Goal: Transaction & Acquisition: Purchase product/service

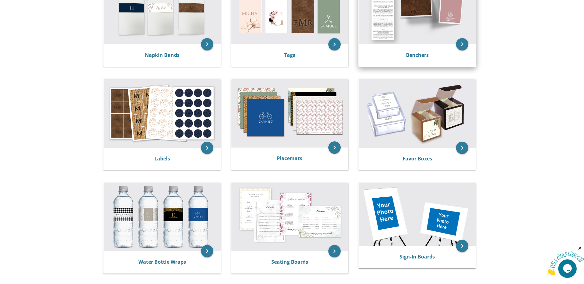
scroll to position [246, 0]
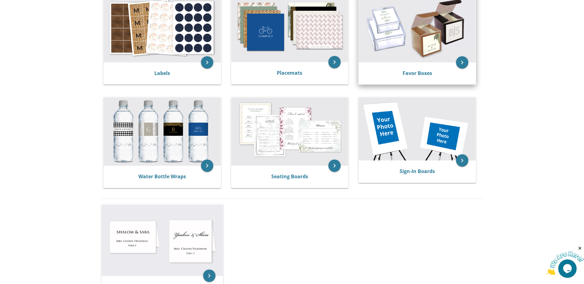
click at [390, 39] on img at bounding box center [417, 28] width 117 height 68
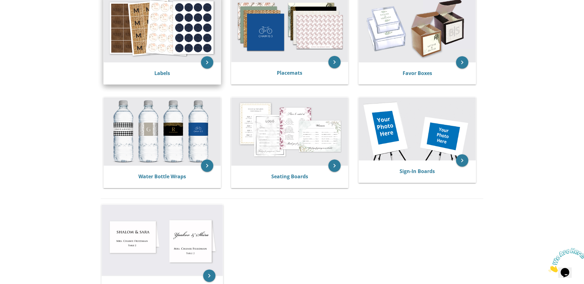
click at [166, 38] on img at bounding box center [162, 28] width 117 height 68
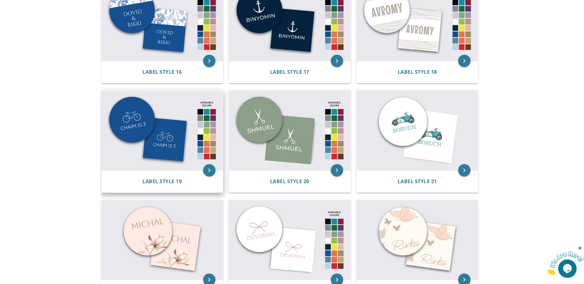
scroll to position [706, 0]
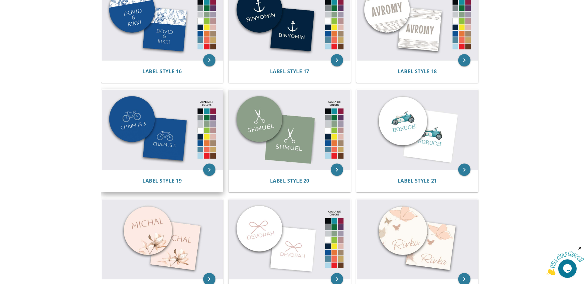
click at [159, 135] on img at bounding box center [163, 130] width 122 height 80
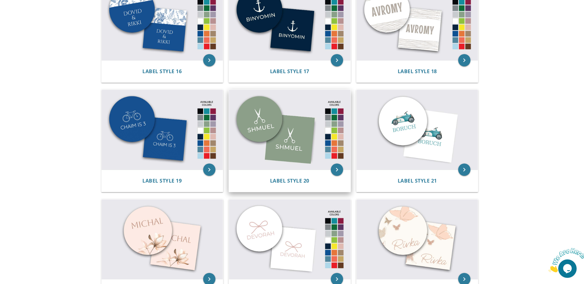
click at [287, 130] on img at bounding box center [290, 130] width 122 height 80
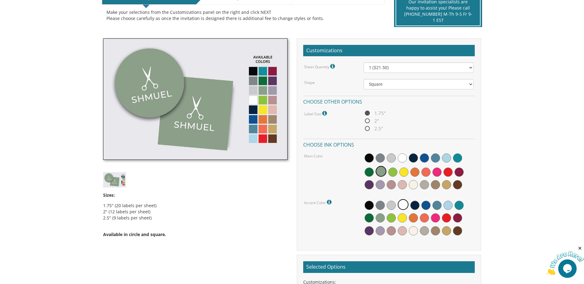
scroll to position [154, 0]
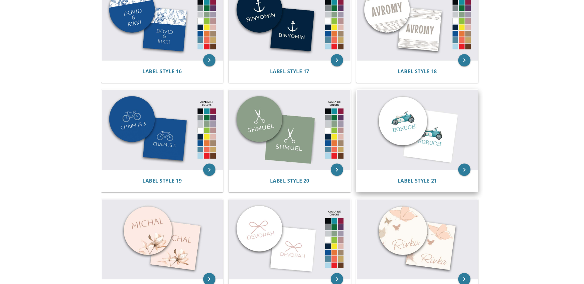
click at [424, 124] on img at bounding box center [418, 130] width 122 height 80
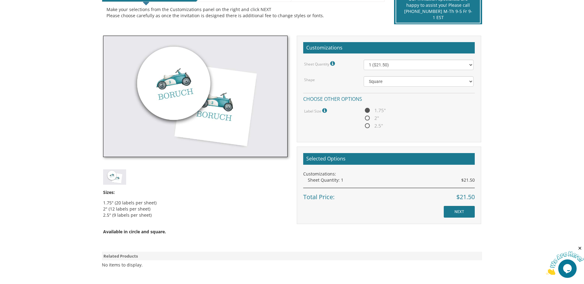
scroll to position [147, 0]
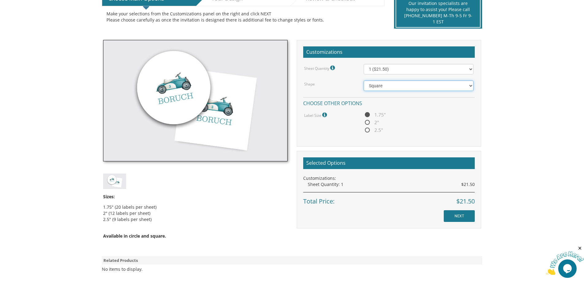
click at [396, 88] on select "Square Circle" at bounding box center [419, 85] width 110 height 10
click at [364, 80] on select "Square Circle" at bounding box center [419, 85] width 110 height 10
click at [377, 129] on span "2.5"" at bounding box center [373, 130] width 19 height 8
click at [368, 129] on input "2.5"" at bounding box center [366, 130] width 4 height 4
radio input "true"
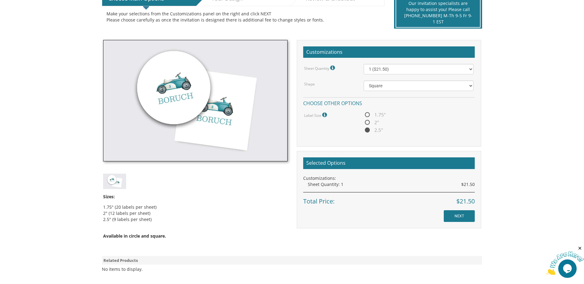
click at [378, 115] on span "1.75"" at bounding box center [375, 115] width 22 height 8
click at [368, 115] on input "1.75"" at bounding box center [366, 115] width 4 height 4
radio input "true"
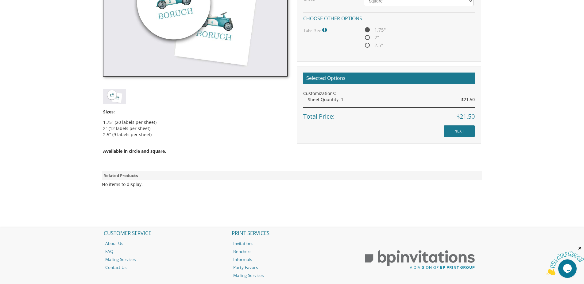
scroll to position [239, 0]
